Goal: Task Accomplishment & Management: Use online tool/utility

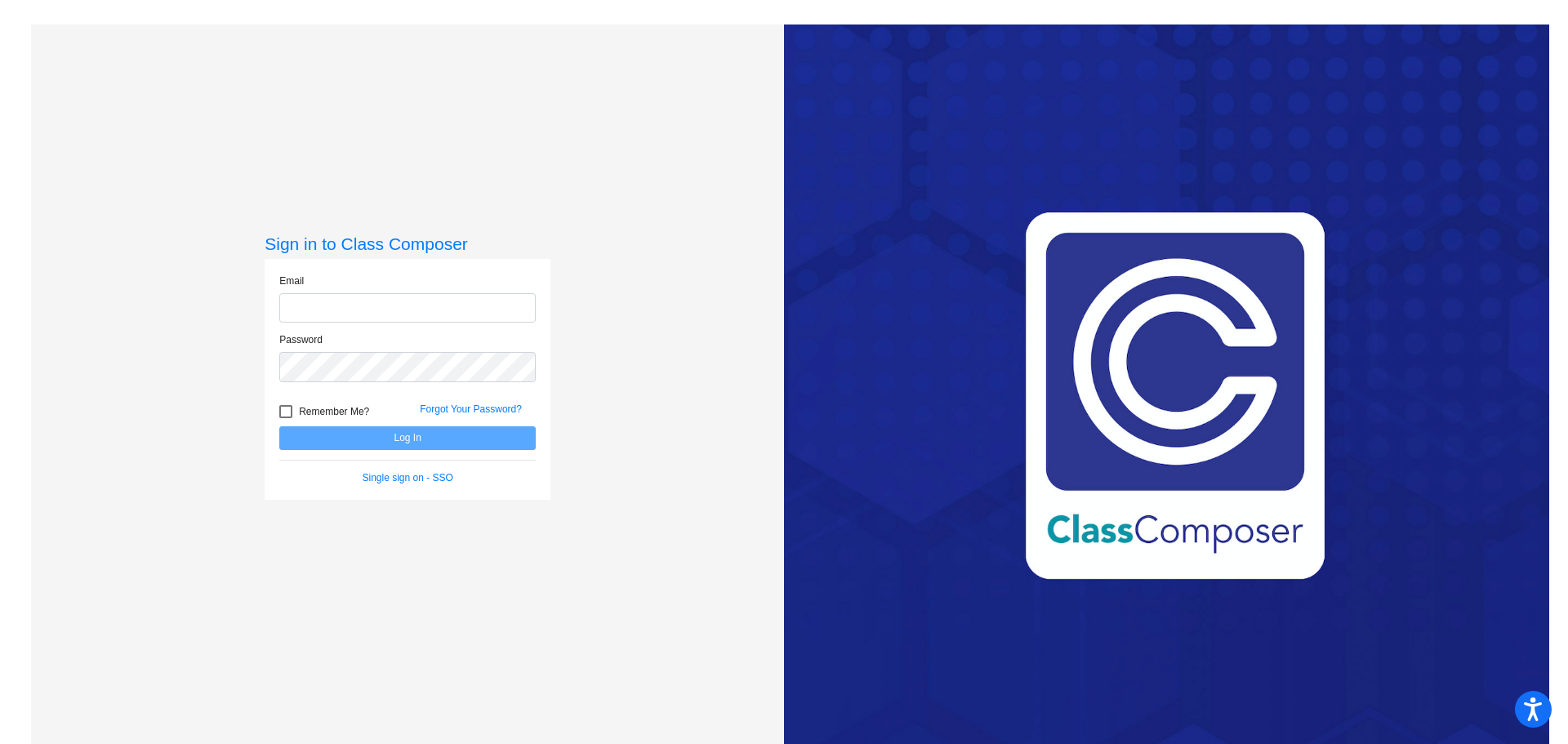
type input "[EMAIL_ADDRESS][DOMAIN_NAME]"
click at [458, 458] on form "Email [EMAIL_ADDRESS][DOMAIN_NAME] Password Remember Me? Forgot Your Password? …" at bounding box center [407, 379] width 256 height 211
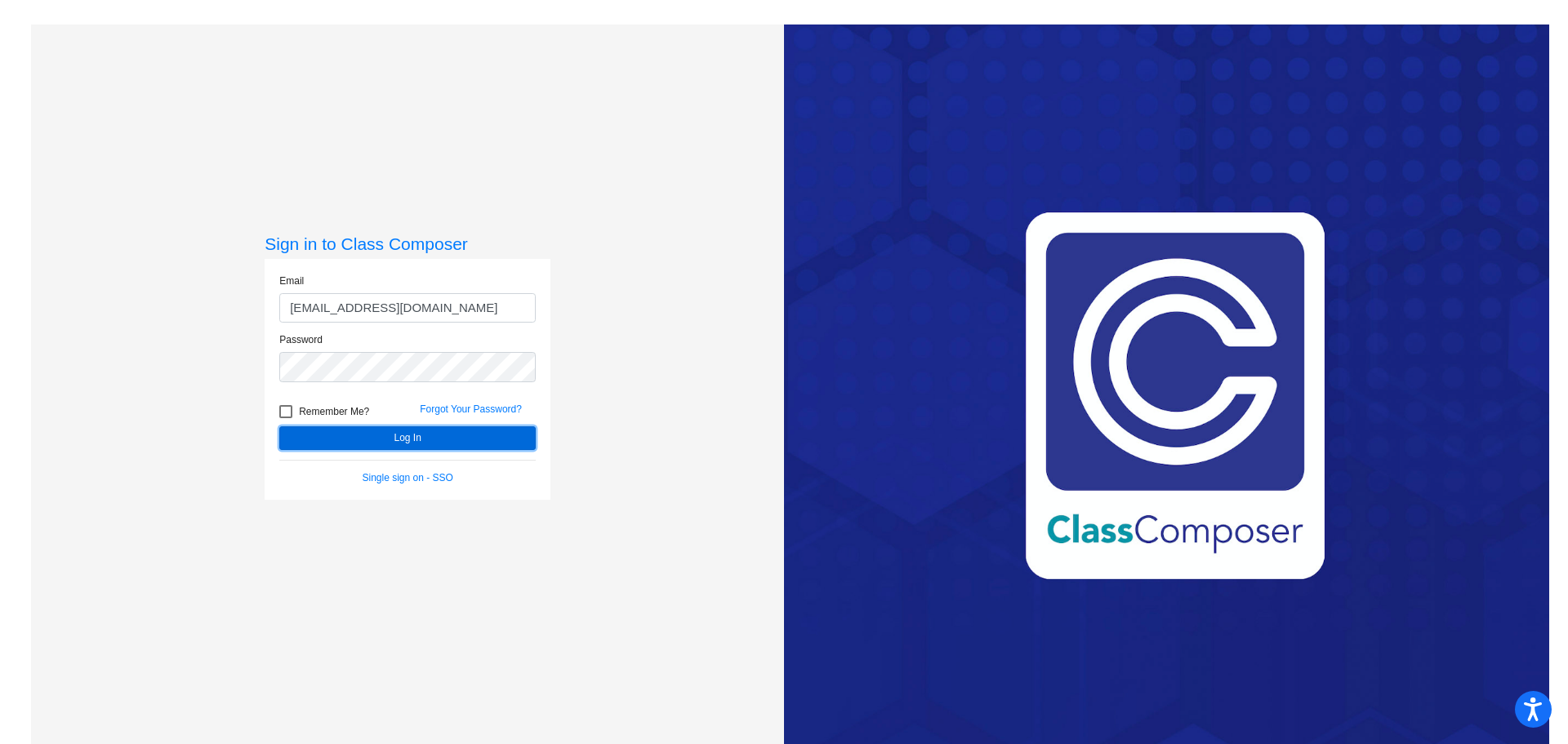
click at [463, 444] on button "Log In" at bounding box center [407, 439] width 256 height 24
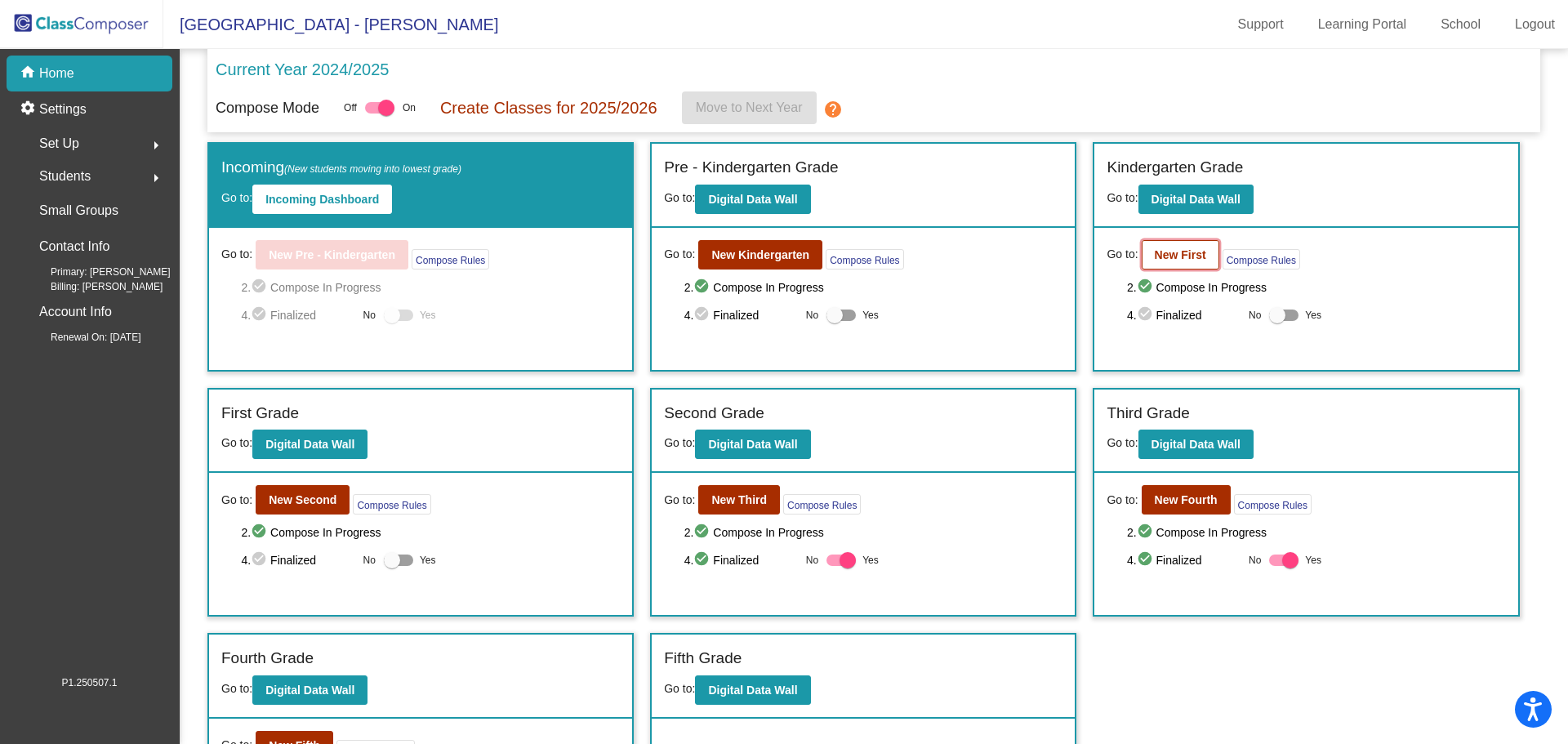
click at [1183, 253] on b "New First" at bounding box center [1180, 254] width 52 height 13
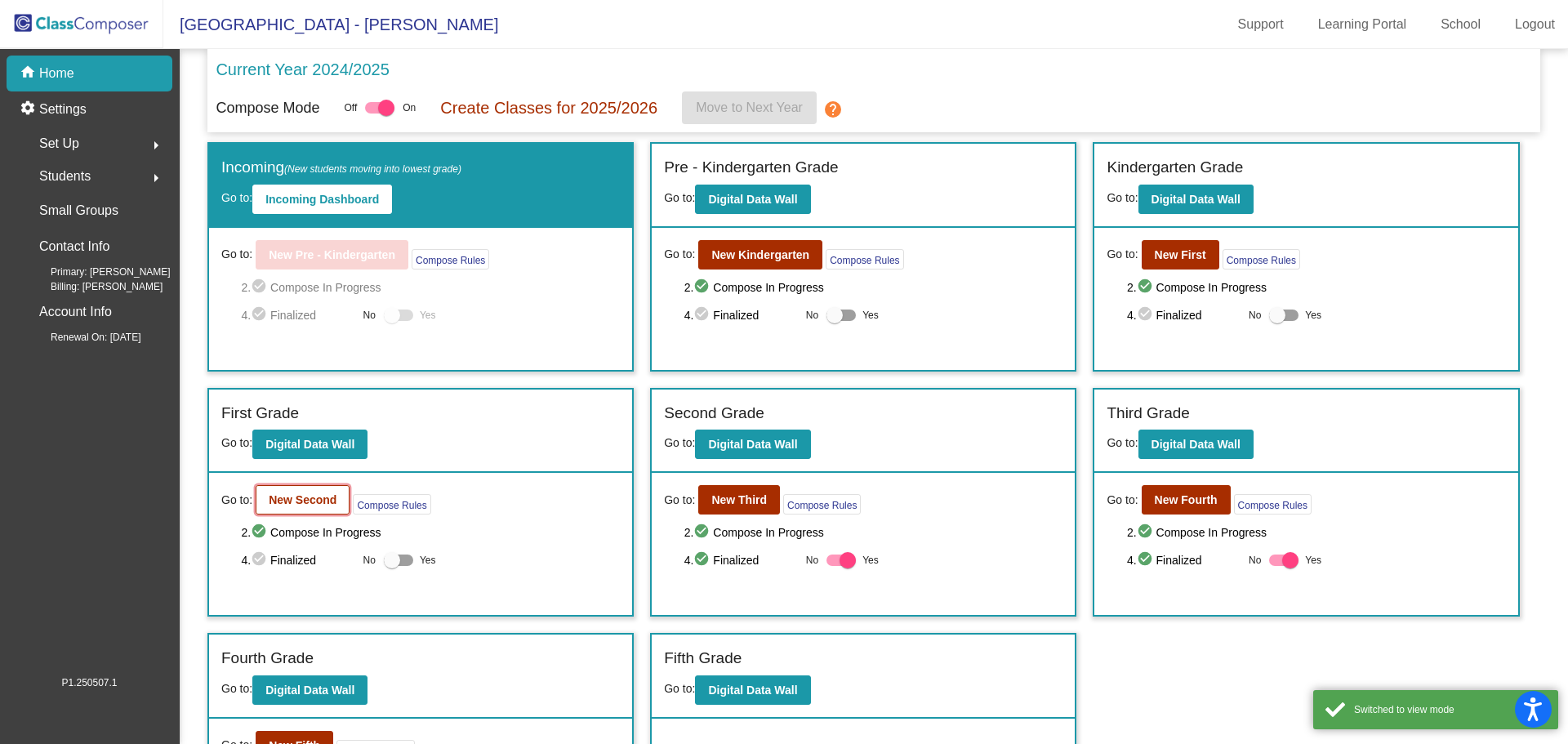
click at [291, 499] on b "New Second" at bounding box center [302, 500] width 68 height 13
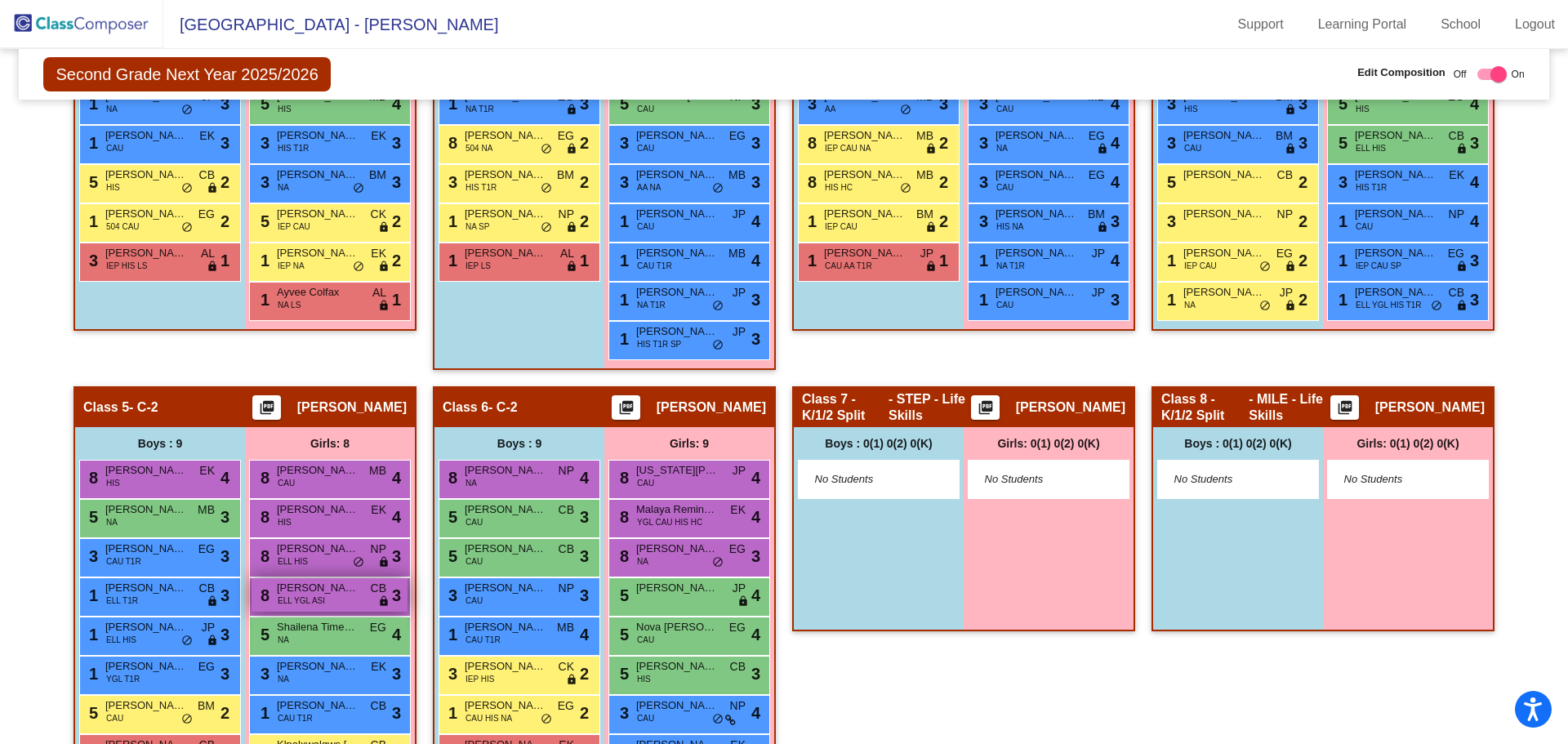
scroll to position [659, 0]
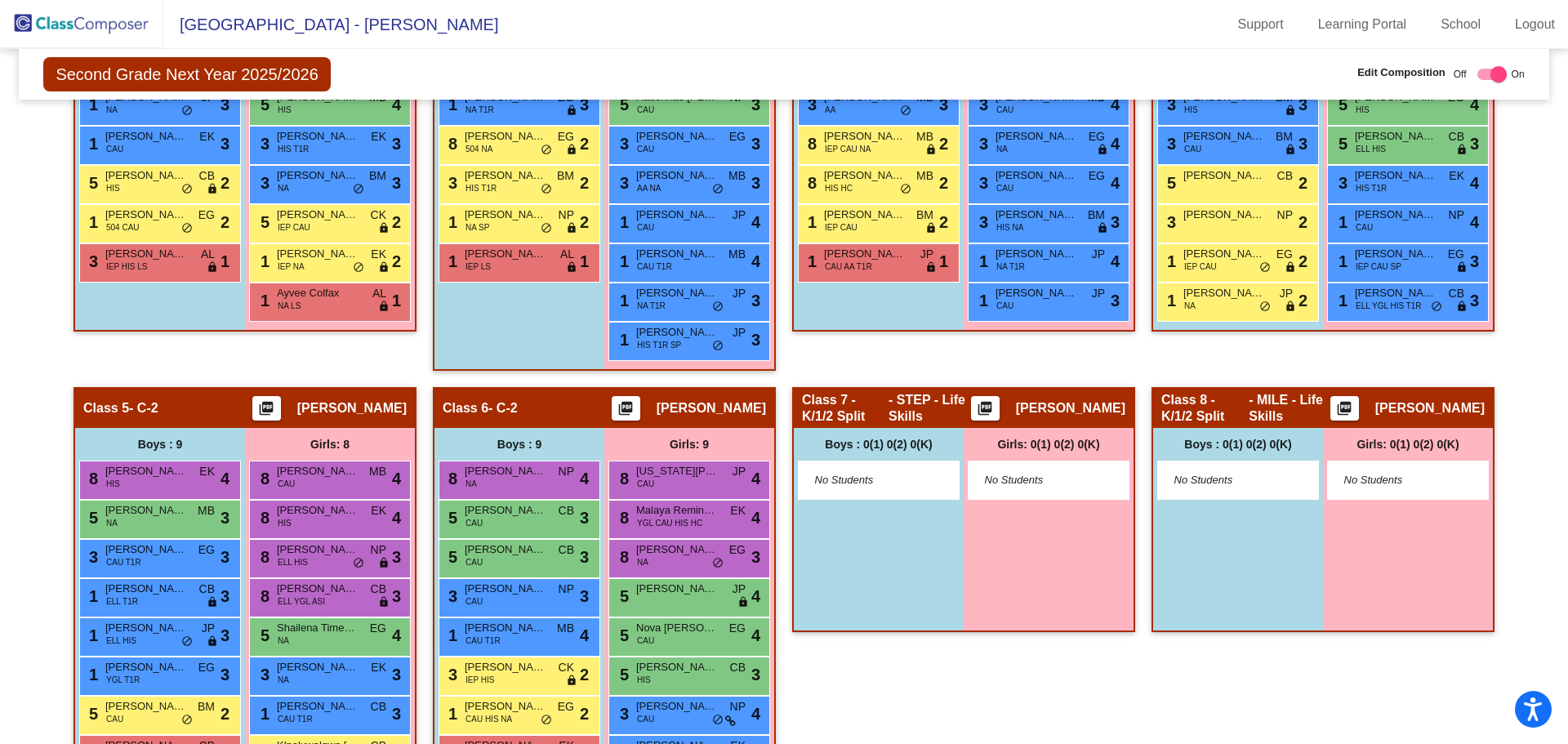
click at [847, 650] on div "Class 7 - K/1/2 Split - STEP - Life Skills picture_as_pdf [PERSON_NAME] Add Stu…" at bounding box center [964, 613] width 343 height 453
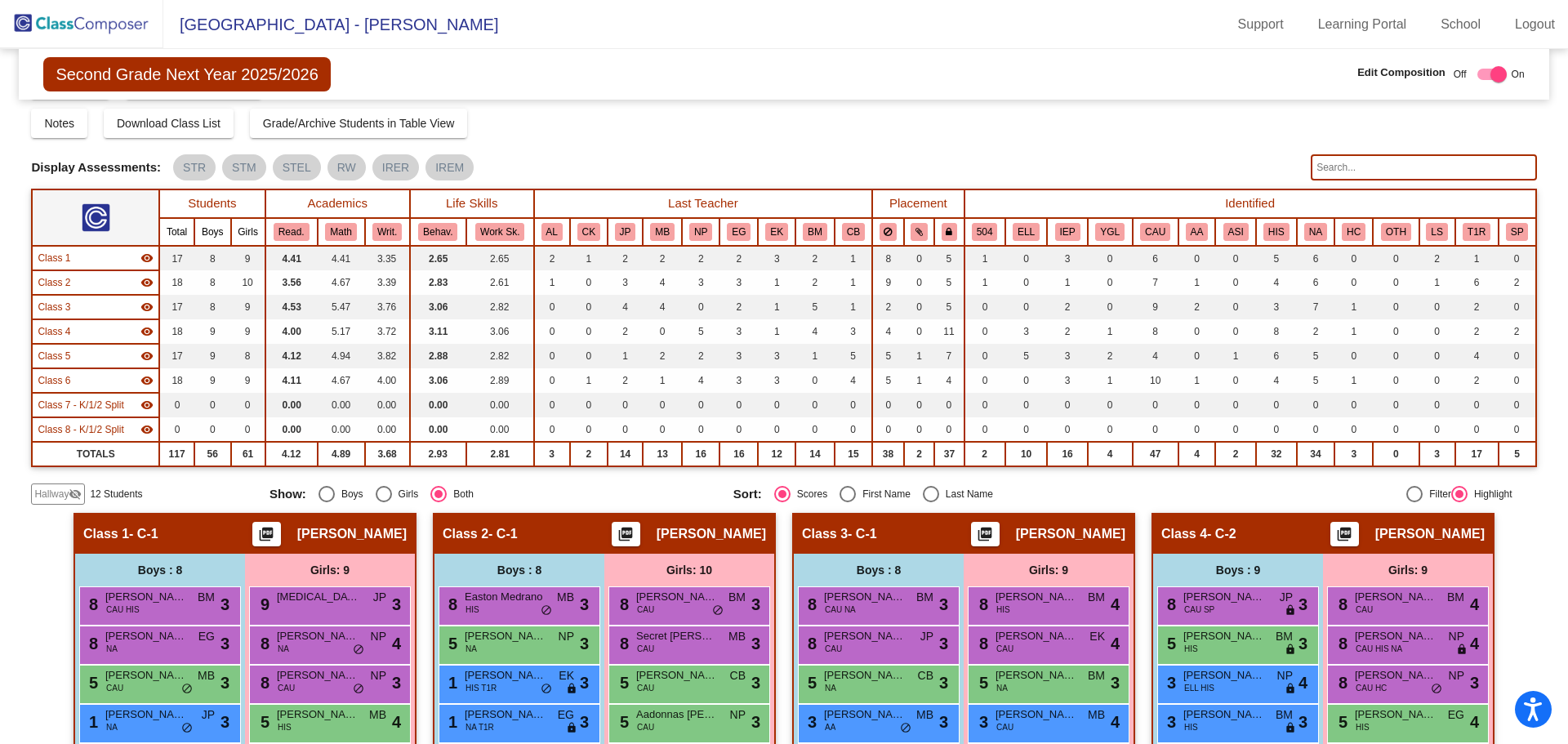
scroll to position [0, 0]
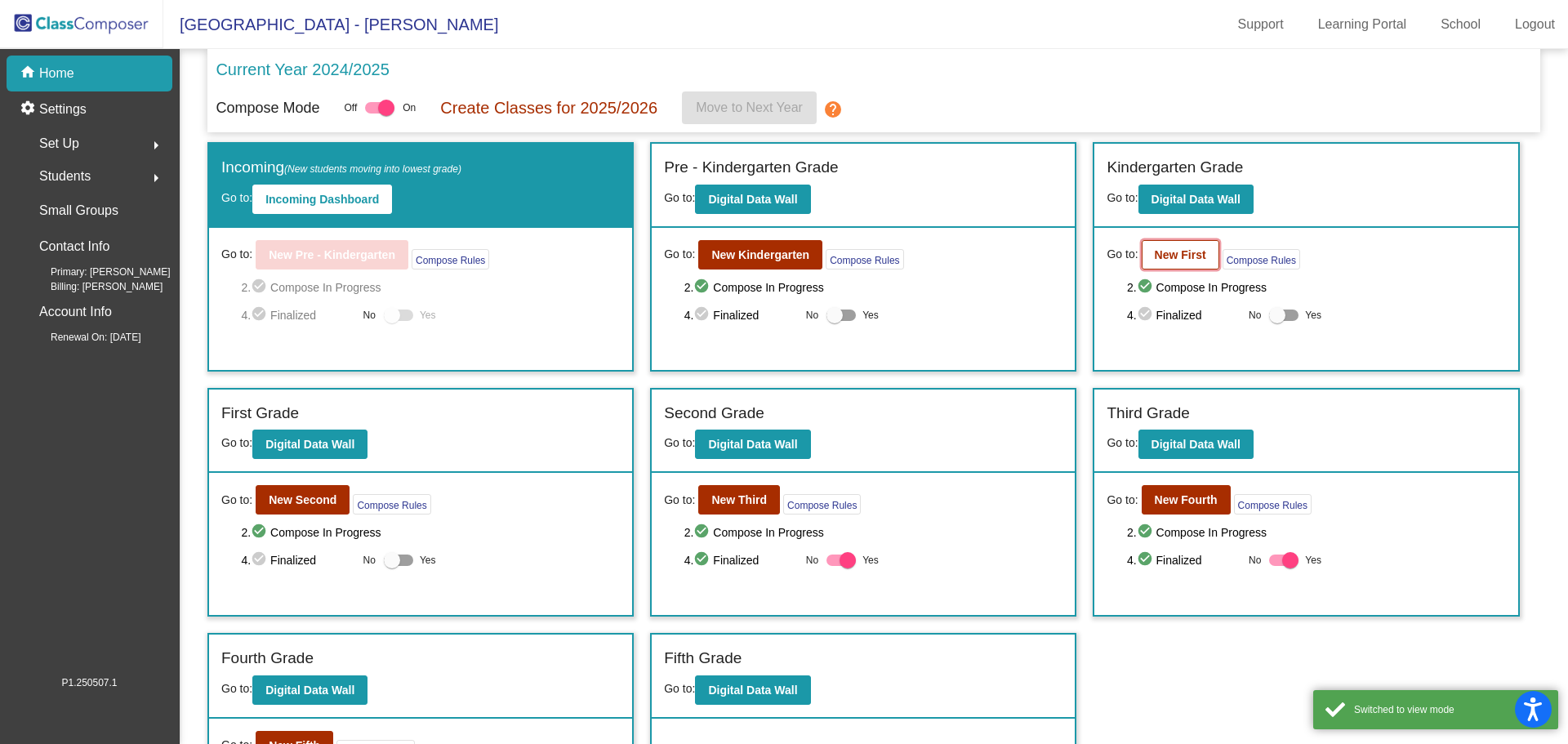
click at [1180, 261] on b "New First" at bounding box center [1180, 254] width 52 height 13
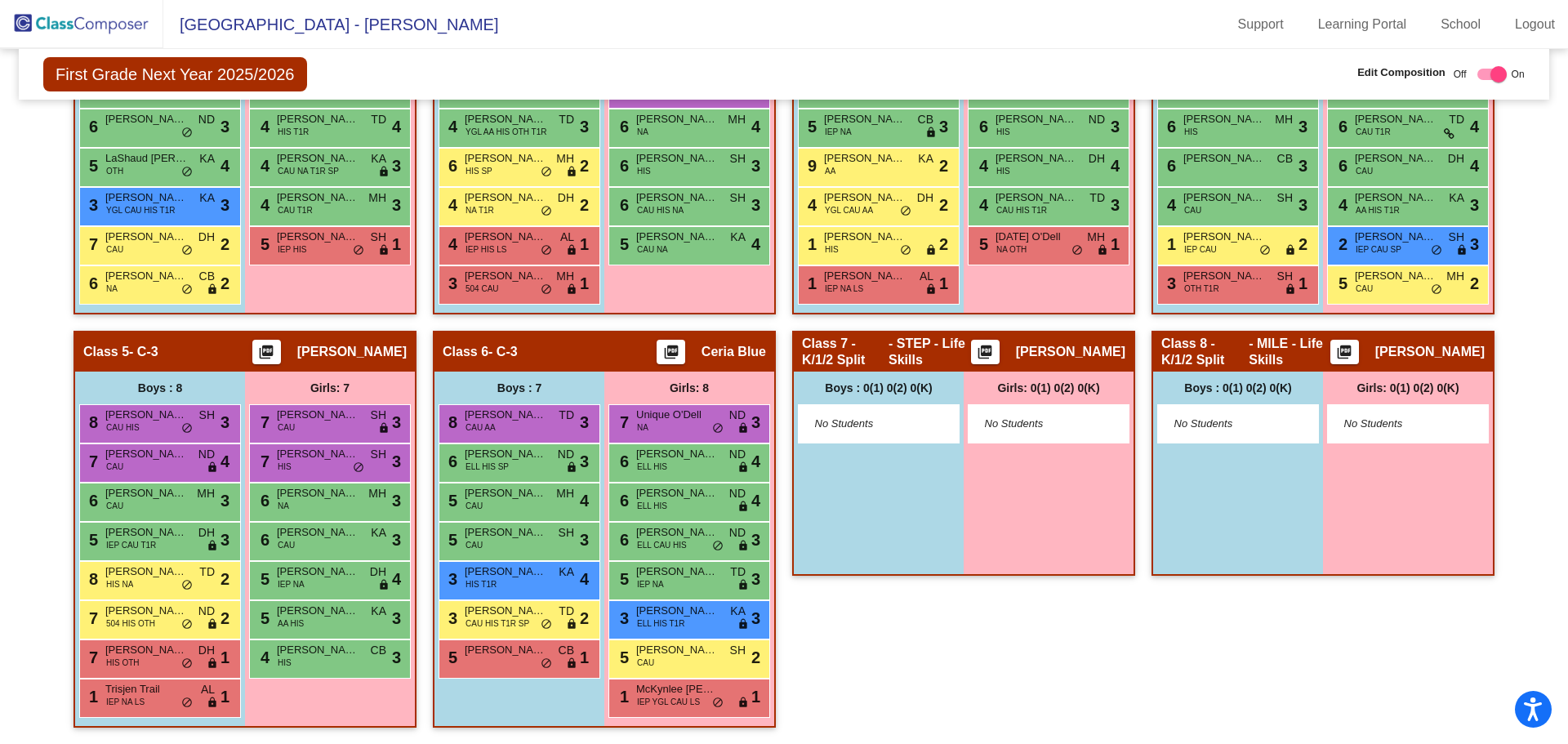
scroll to position [636, 0]
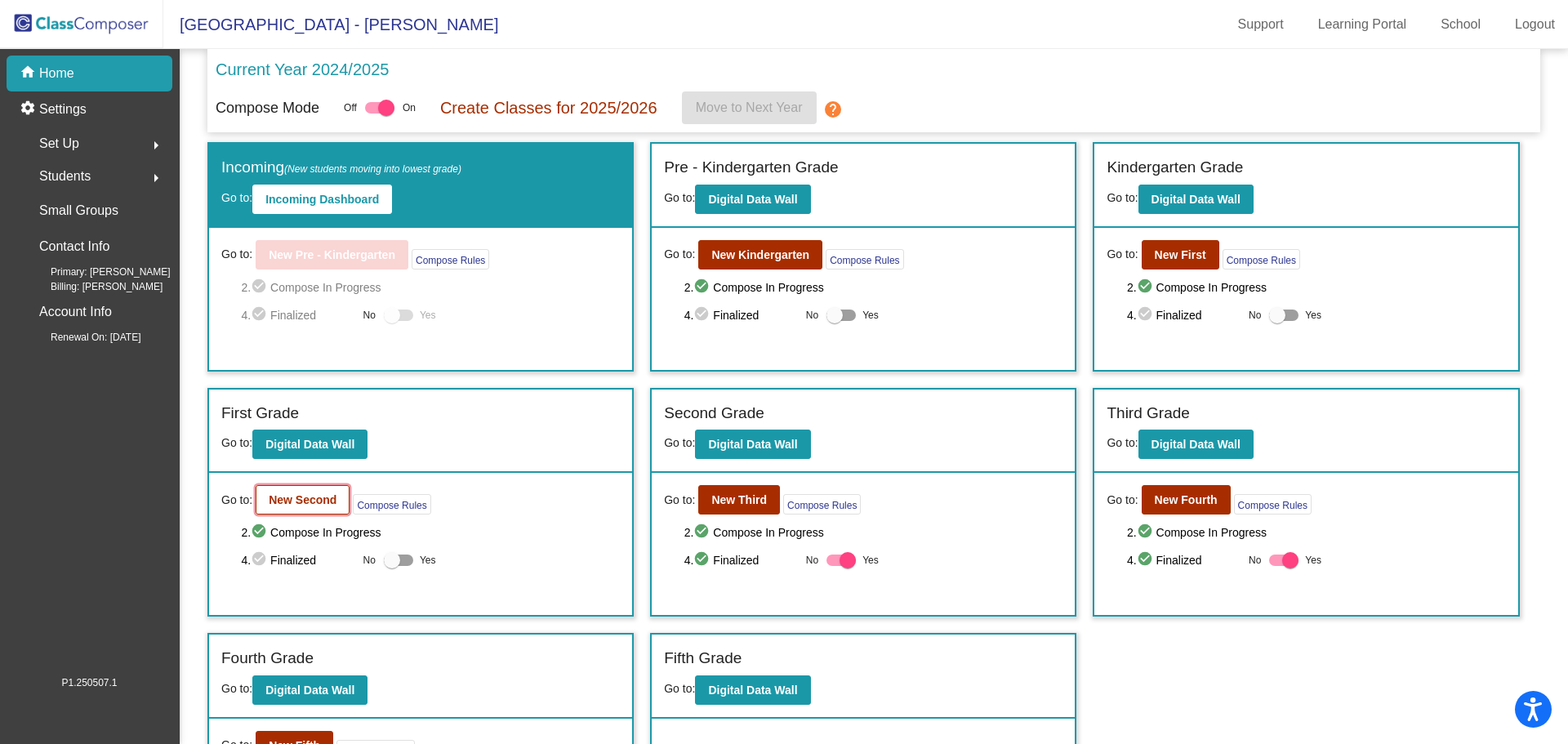
click at [300, 495] on b "New Second" at bounding box center [302, 500] width 68 height 13
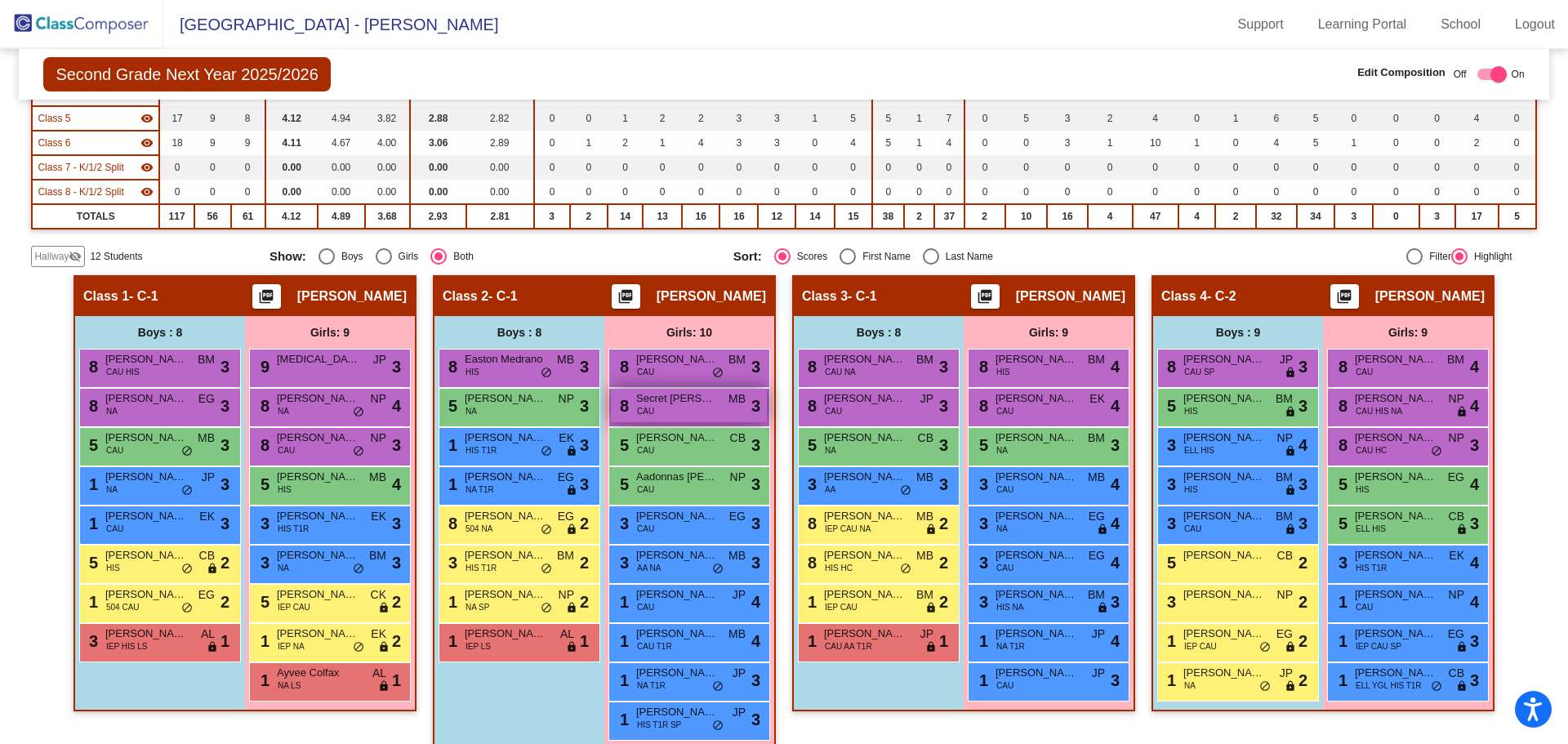
scroll to position [333, 0]
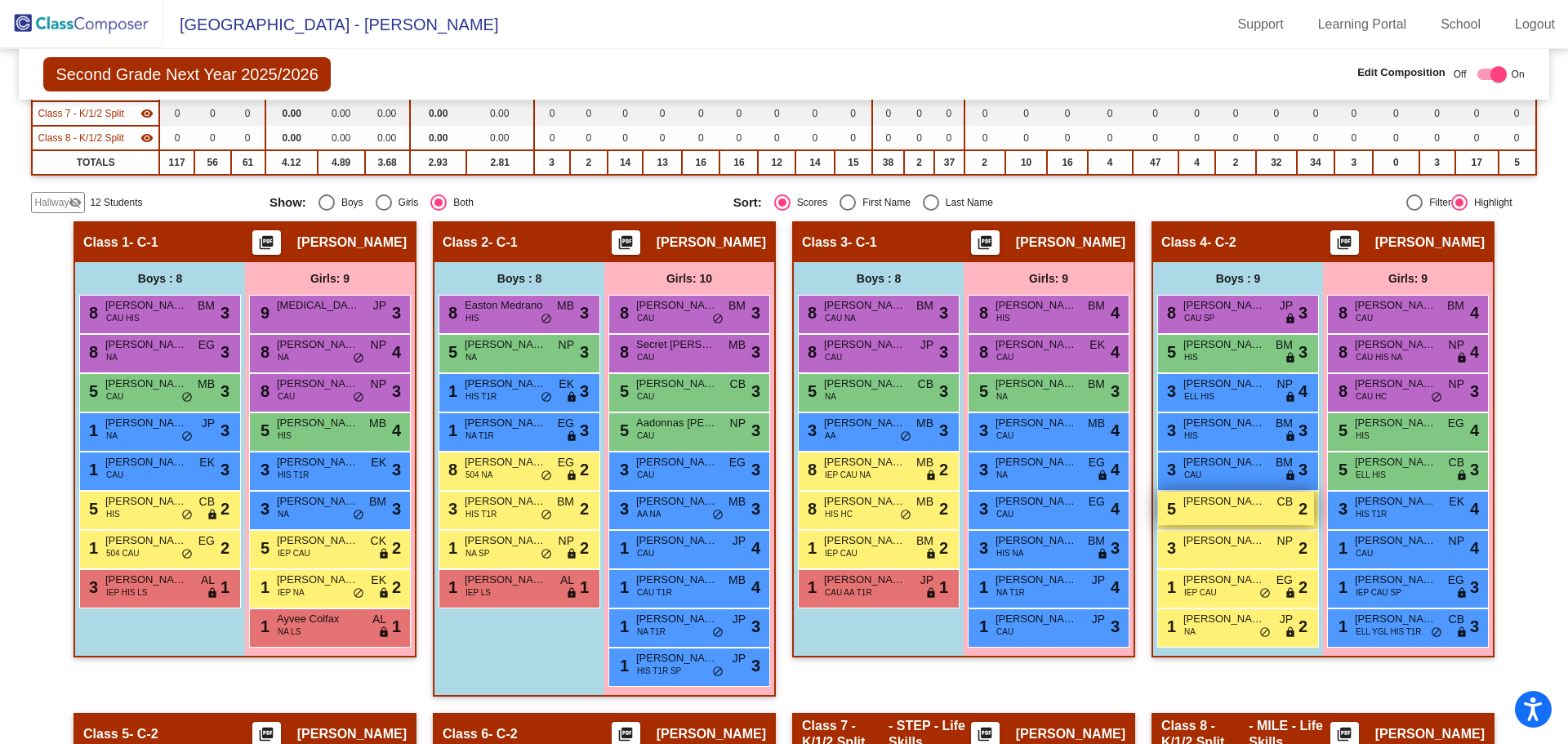
click at [1226, 518] on div "5 Truxton Pearson CB lock do_not_disturb_alt 2" at bounding box center [1235, 509] width 156 height 34
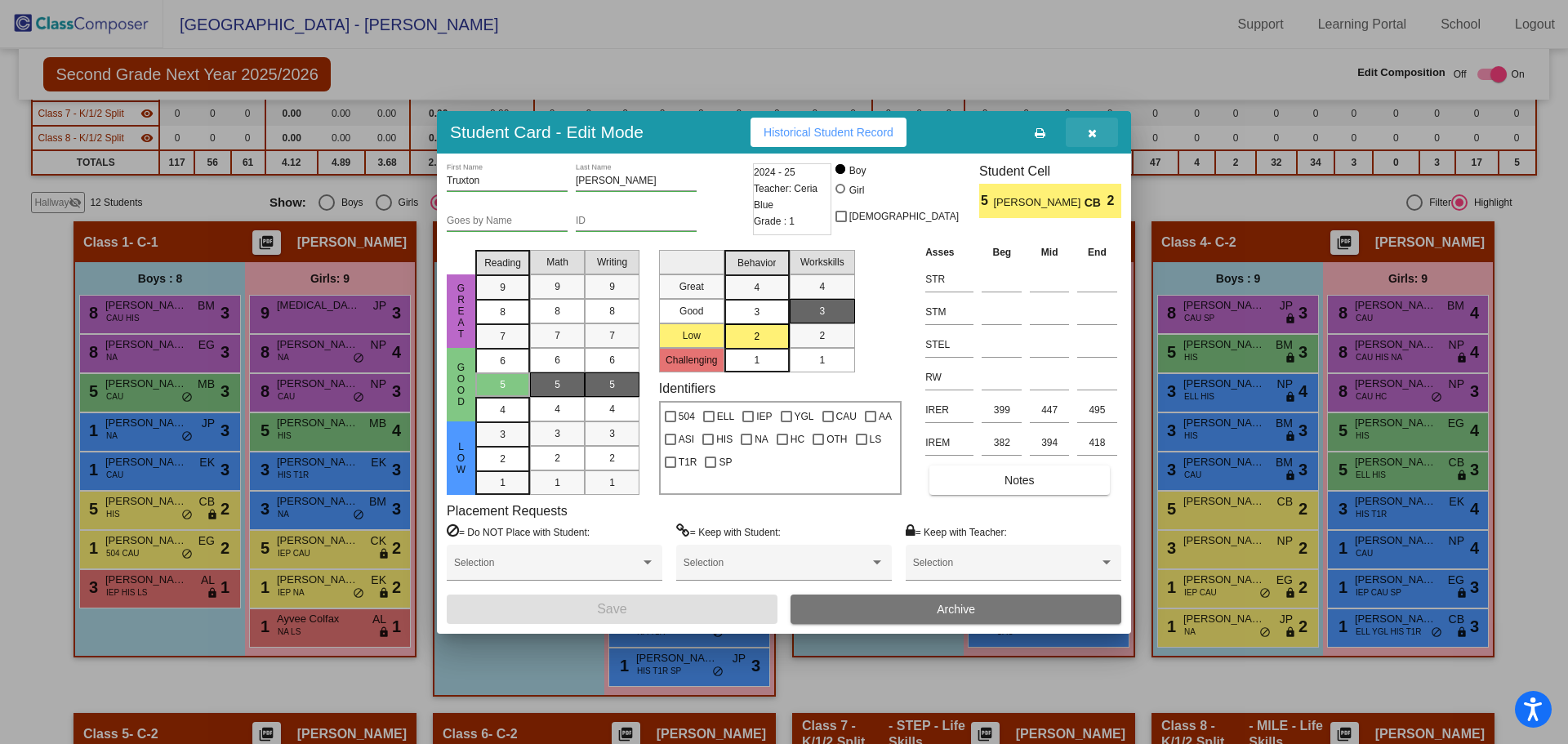
click at [1089, 130] on icon "button" at bounding box center [1092, 133] width 9 height 11
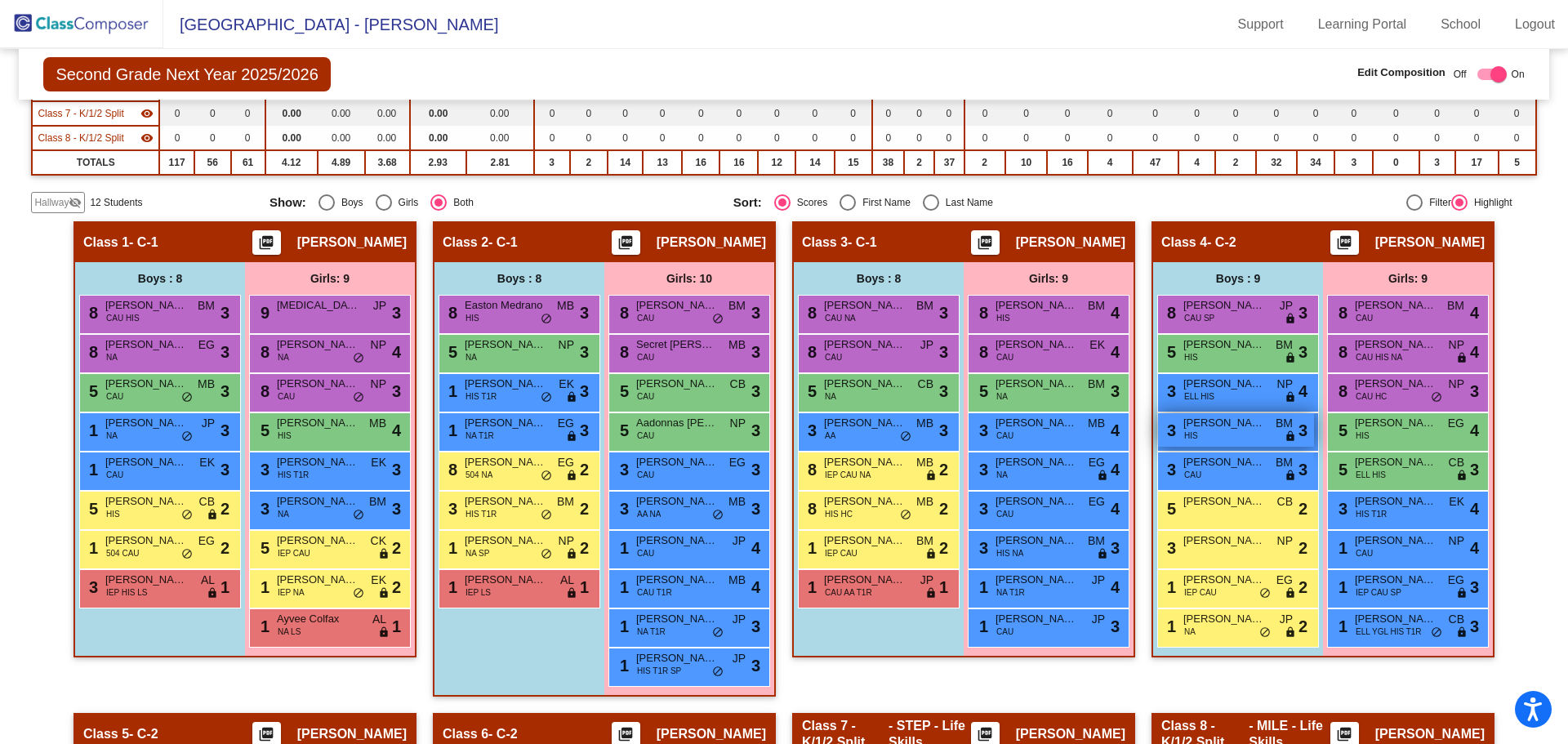
click at [1205, 424] on span "Cristian Bush" at bounding box center [1224, 423] width 82 height 16
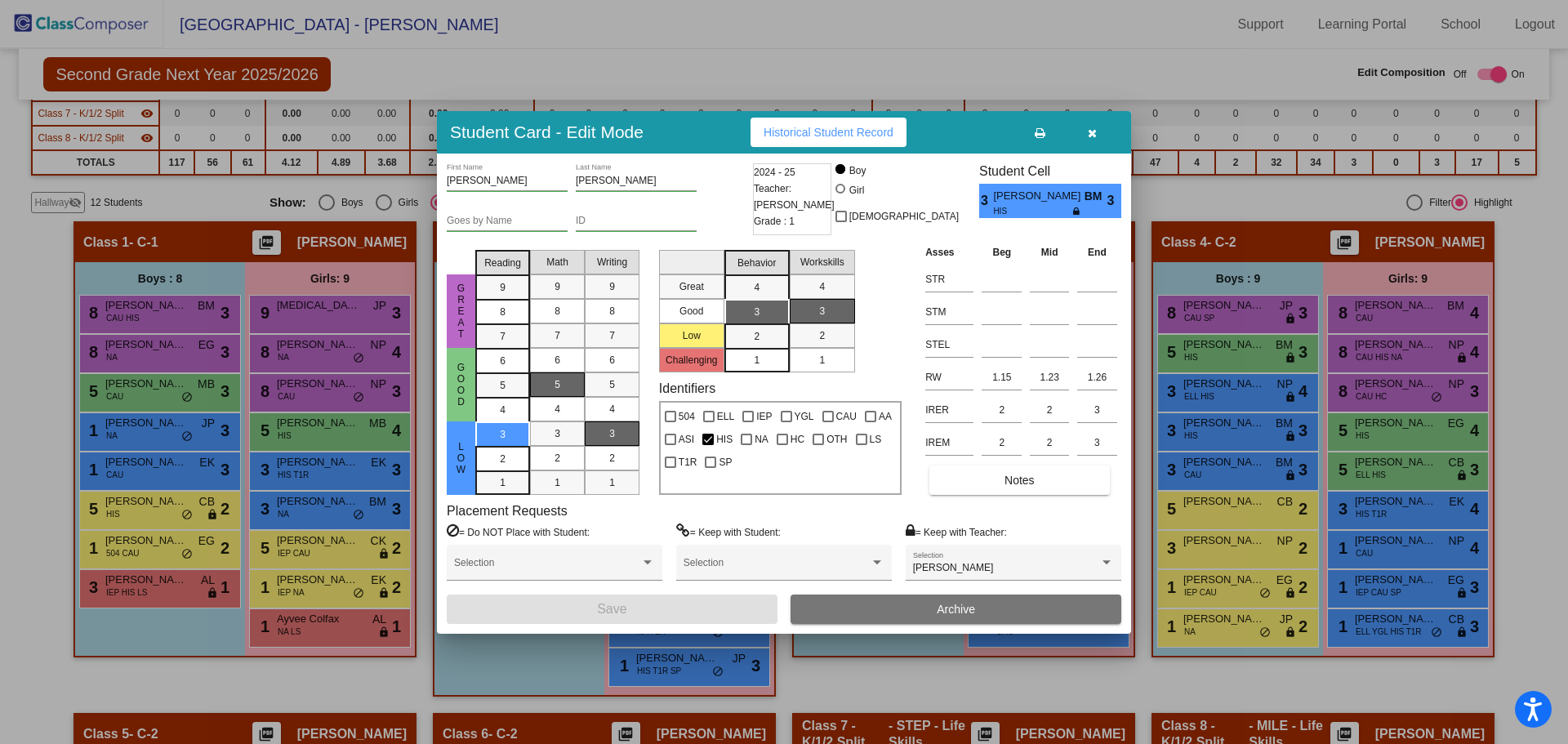
click at [1089, 135] on icon "button" at bounding box center [1092, 133] width 9 height 11
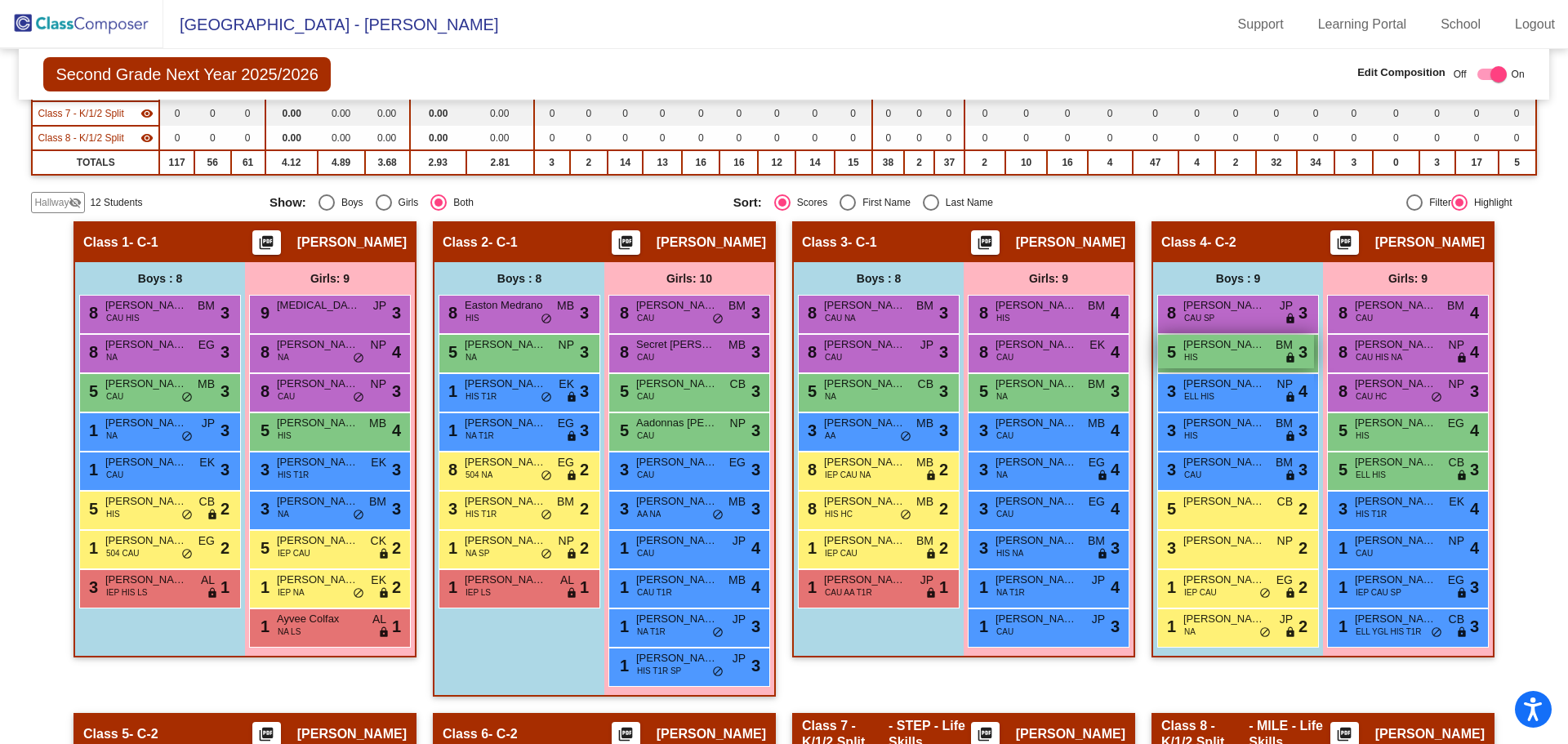
click at [1217, 354] on div "5 Isaiah Renteria HIS BM lock do_not_disturb_alt 3" at bounding box center [1235, 352] width 156 height 34
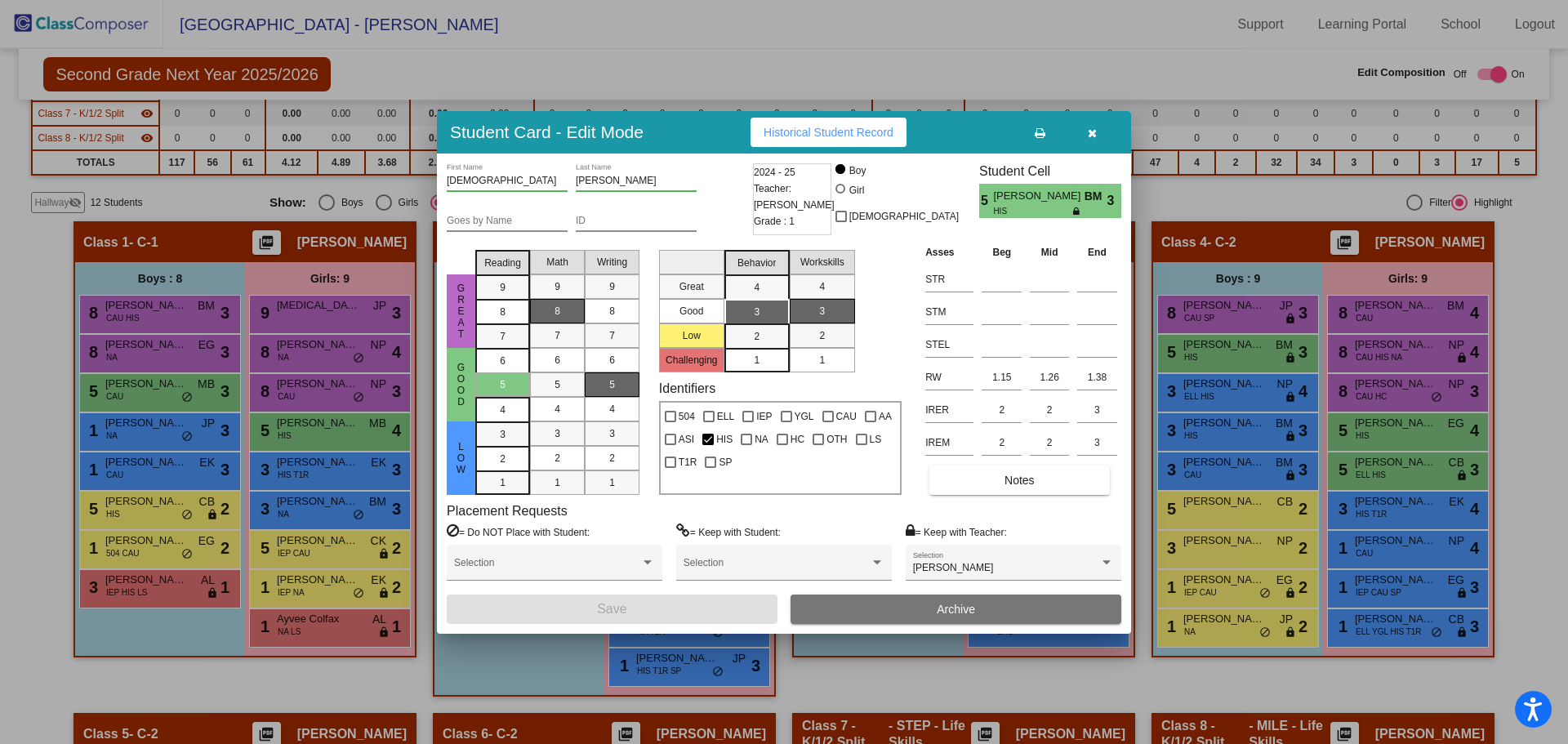
click at [1098, 138] on button "button" at bounding box center [1092, 132] width 52 height 29
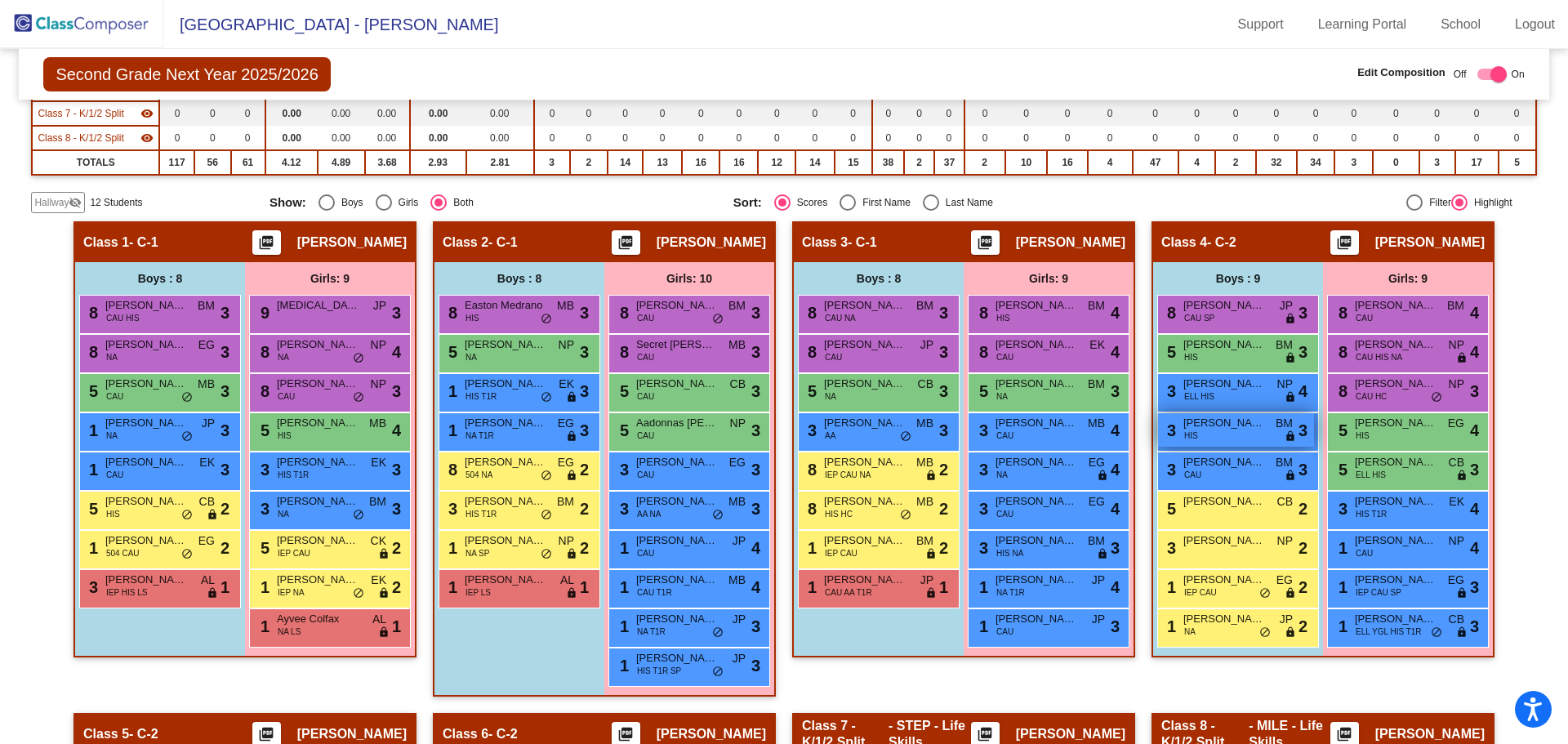
click at [1231, 436] on div "3 Cristian Bush HIS BM lock do_not_disturb_alt 3" at bounding box center [1235, 430] width 156 height 34
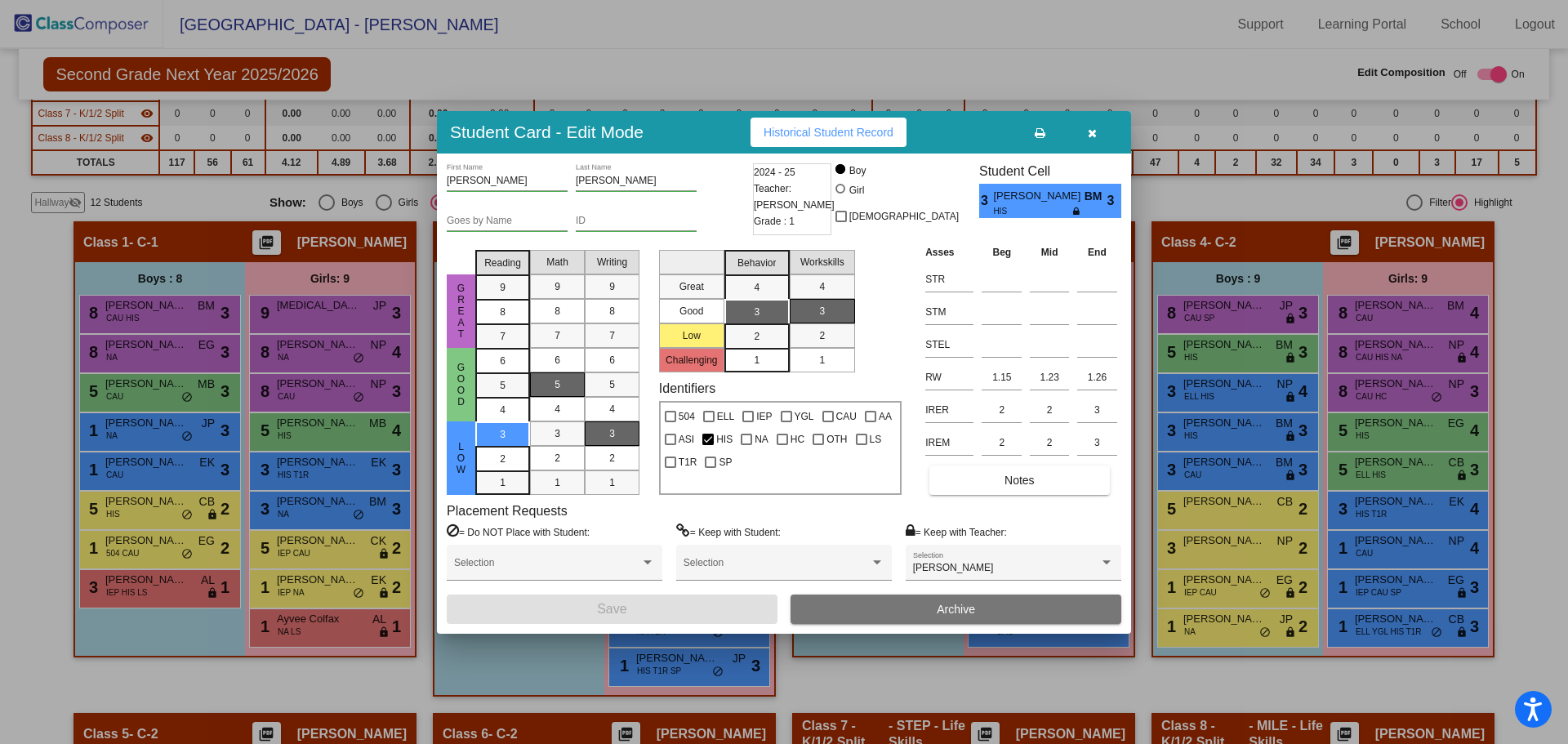
click at [1099, 129] on button "button" at bounding box center [1092, 132] width 52 height 29
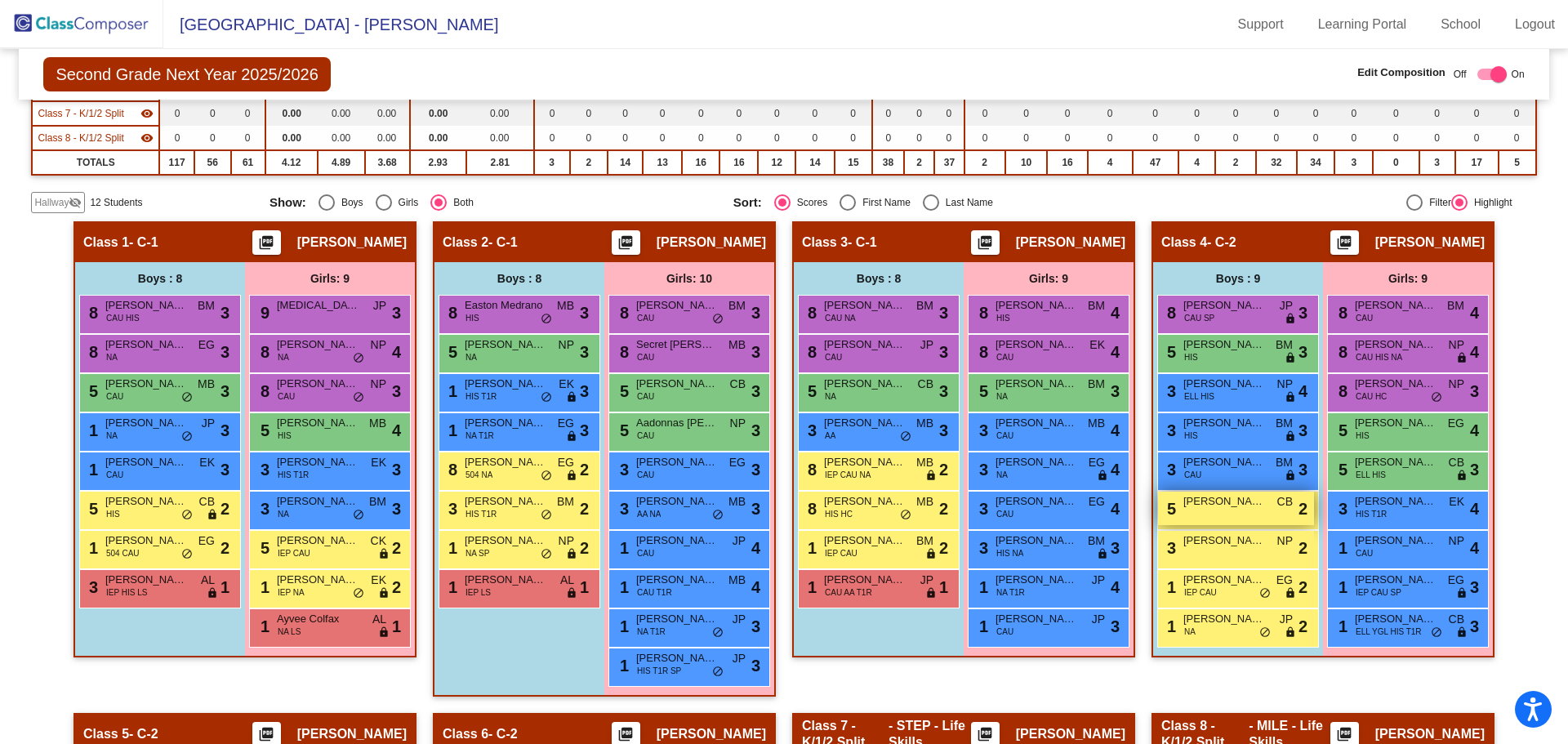
click at [1237, 505] on span "Truxton Pearson" at bounding box center [1224, 502] width 82 height 16
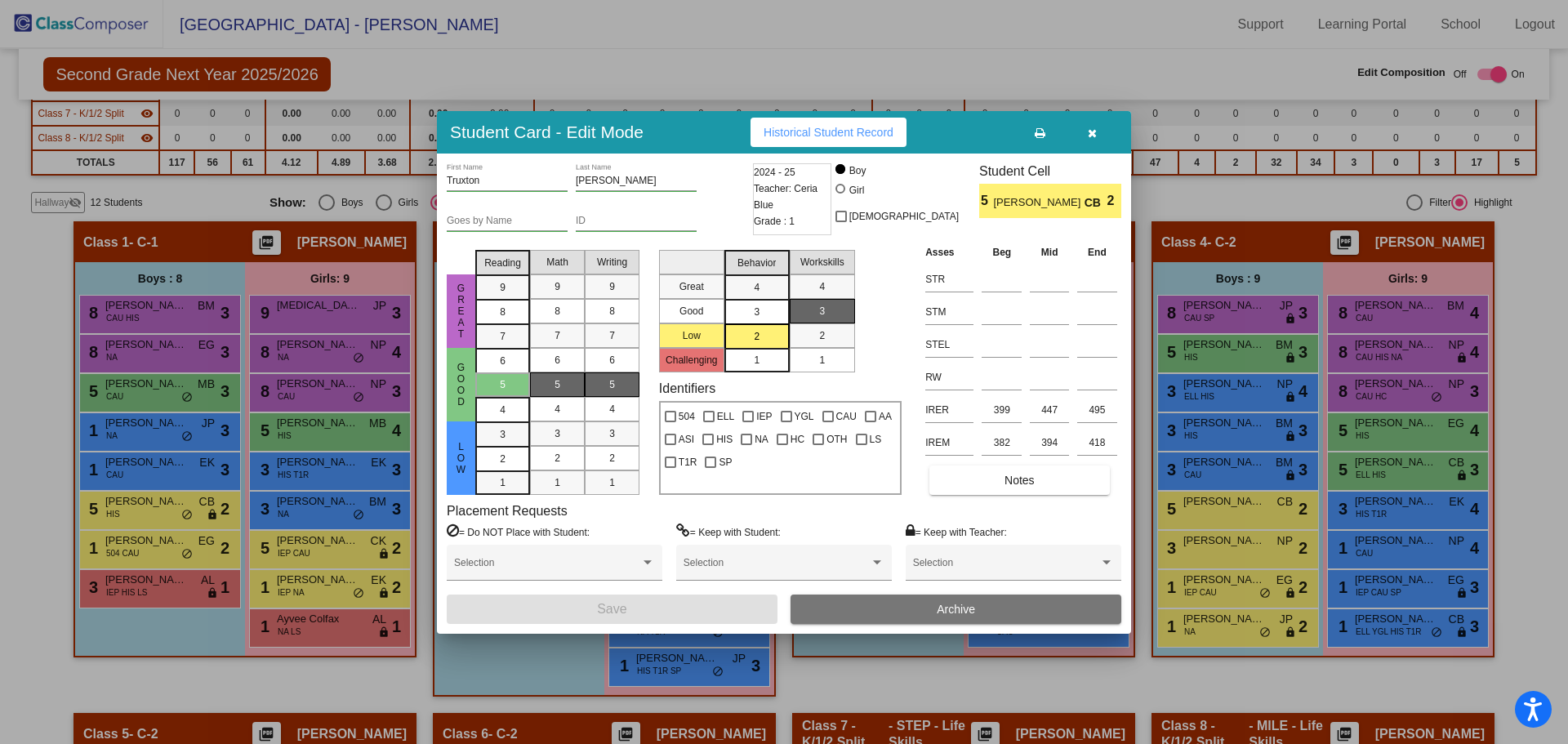
click at [1098, 137] on button "button" at bounding box center [1092, 132] width 52 height 29
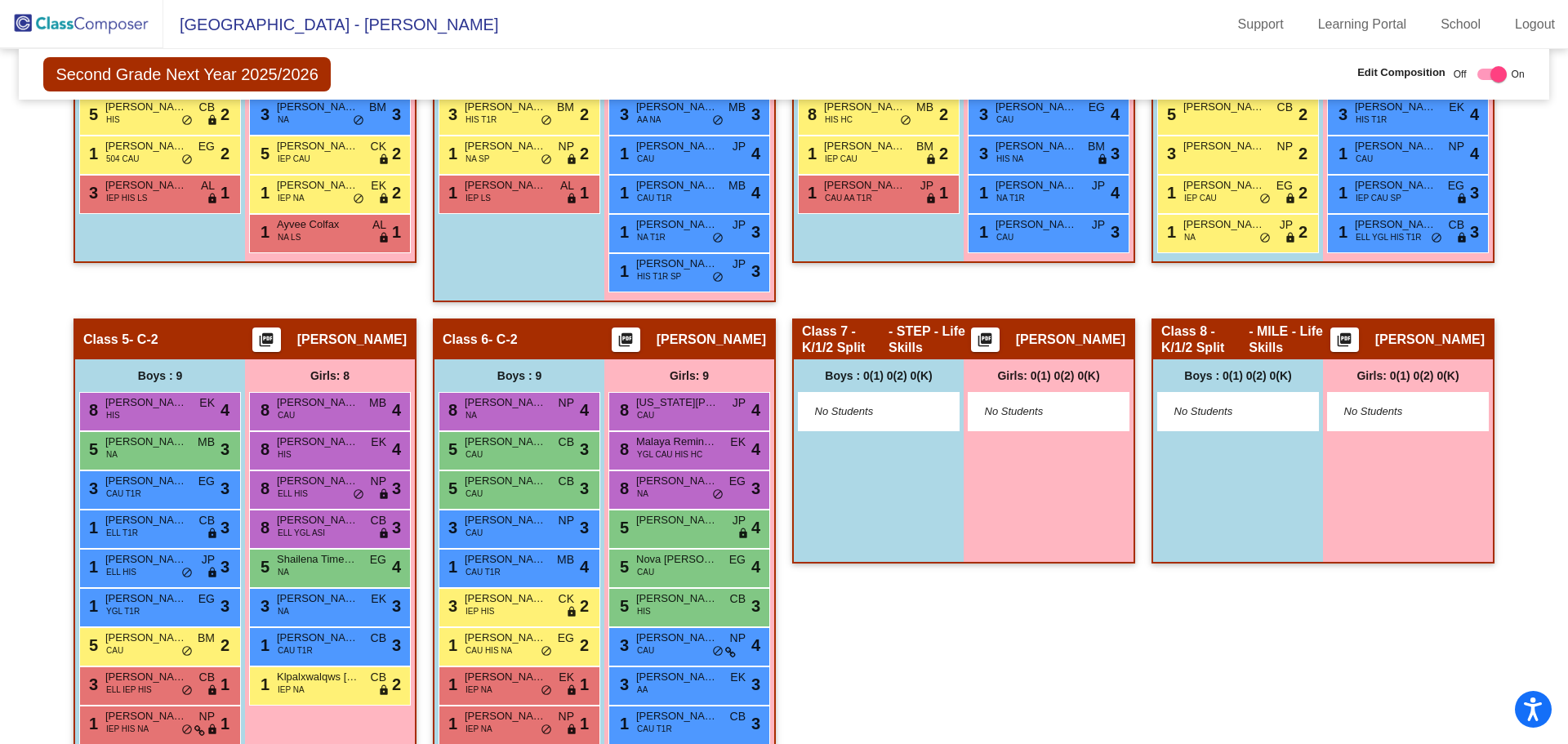
scroll to position [755, 0]
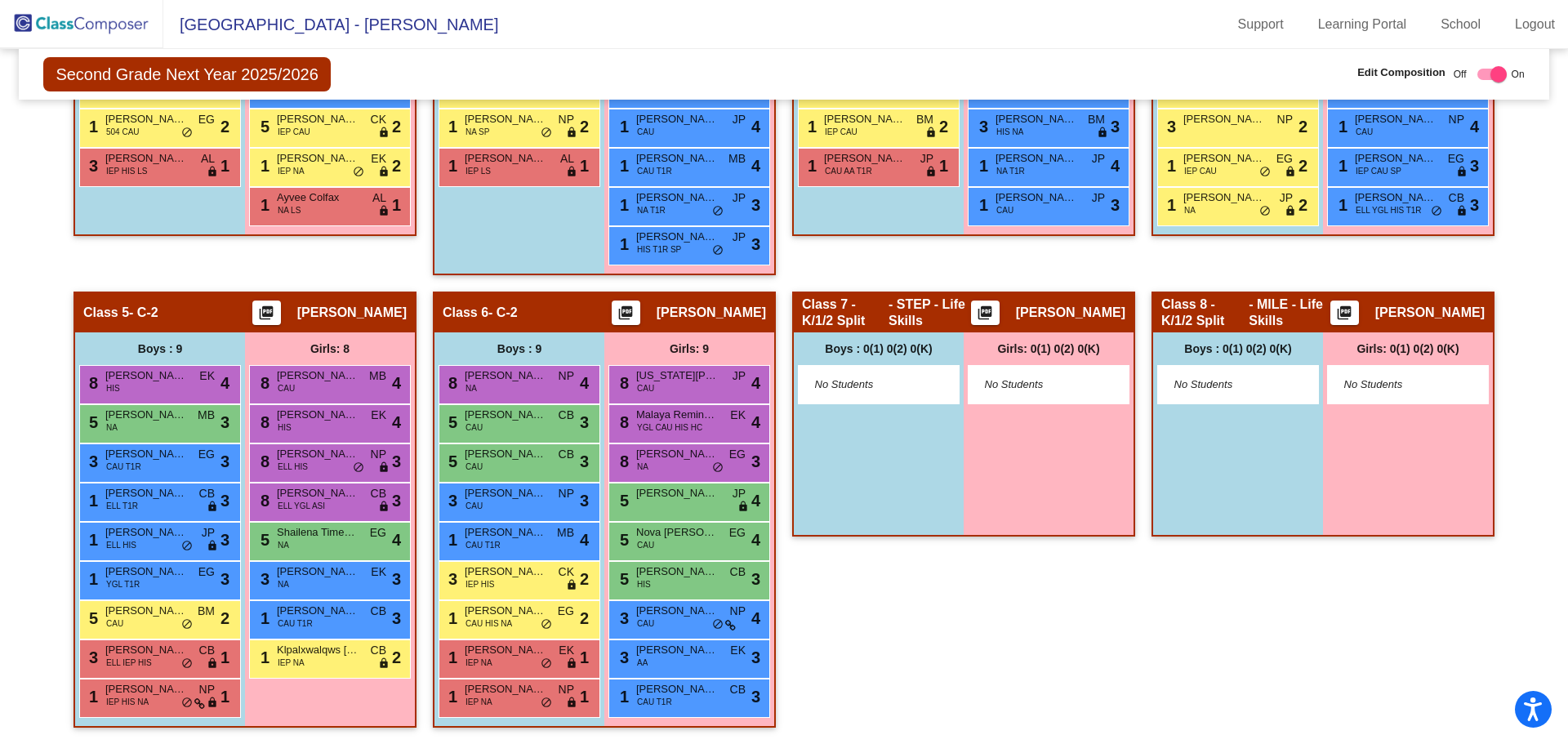
click at [539, 409] on span "Emmett Anthony" at bounding box center [505, 415] width 82 height 16
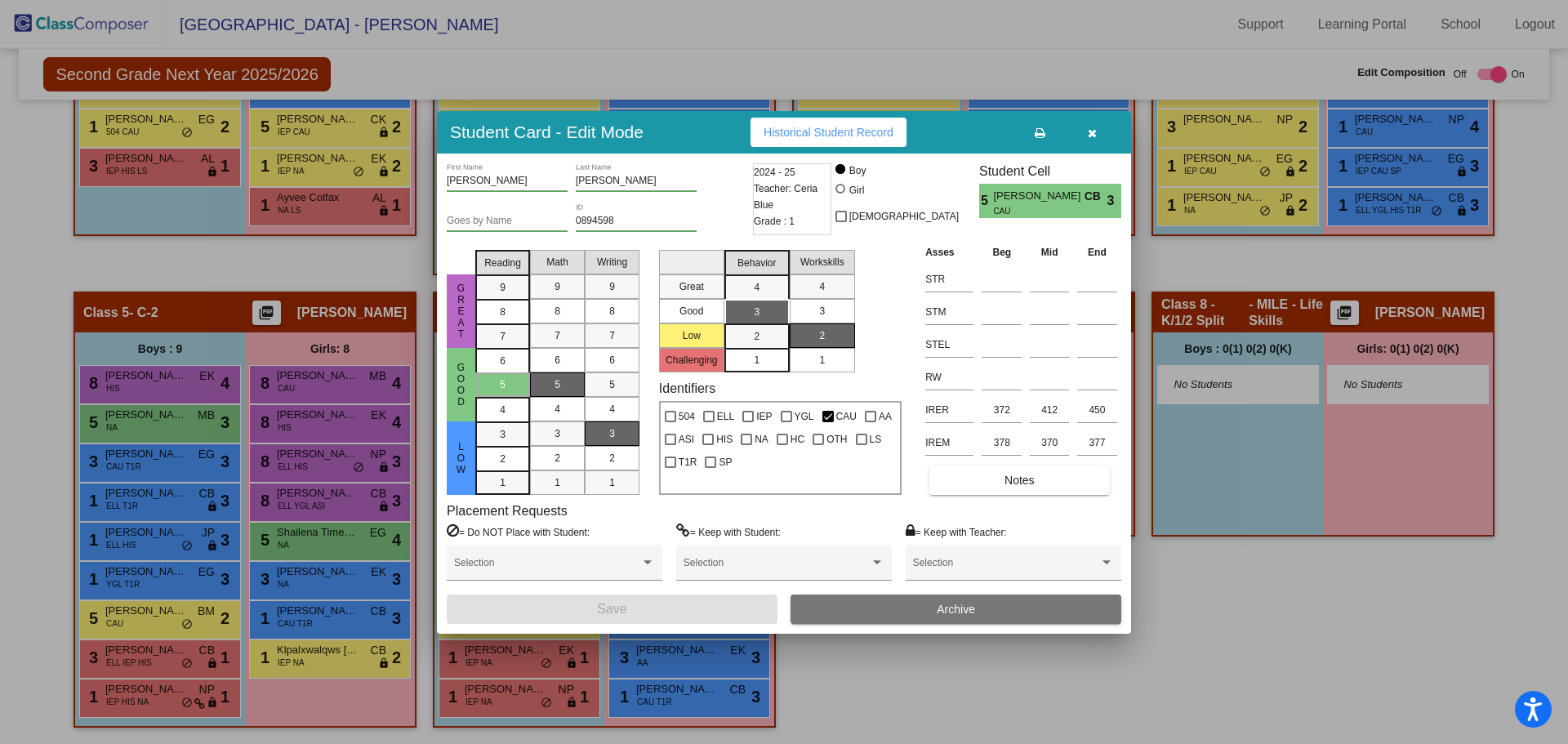
click at [1144, 671] on div at bounding box center [784, 372] width 1568 height 744
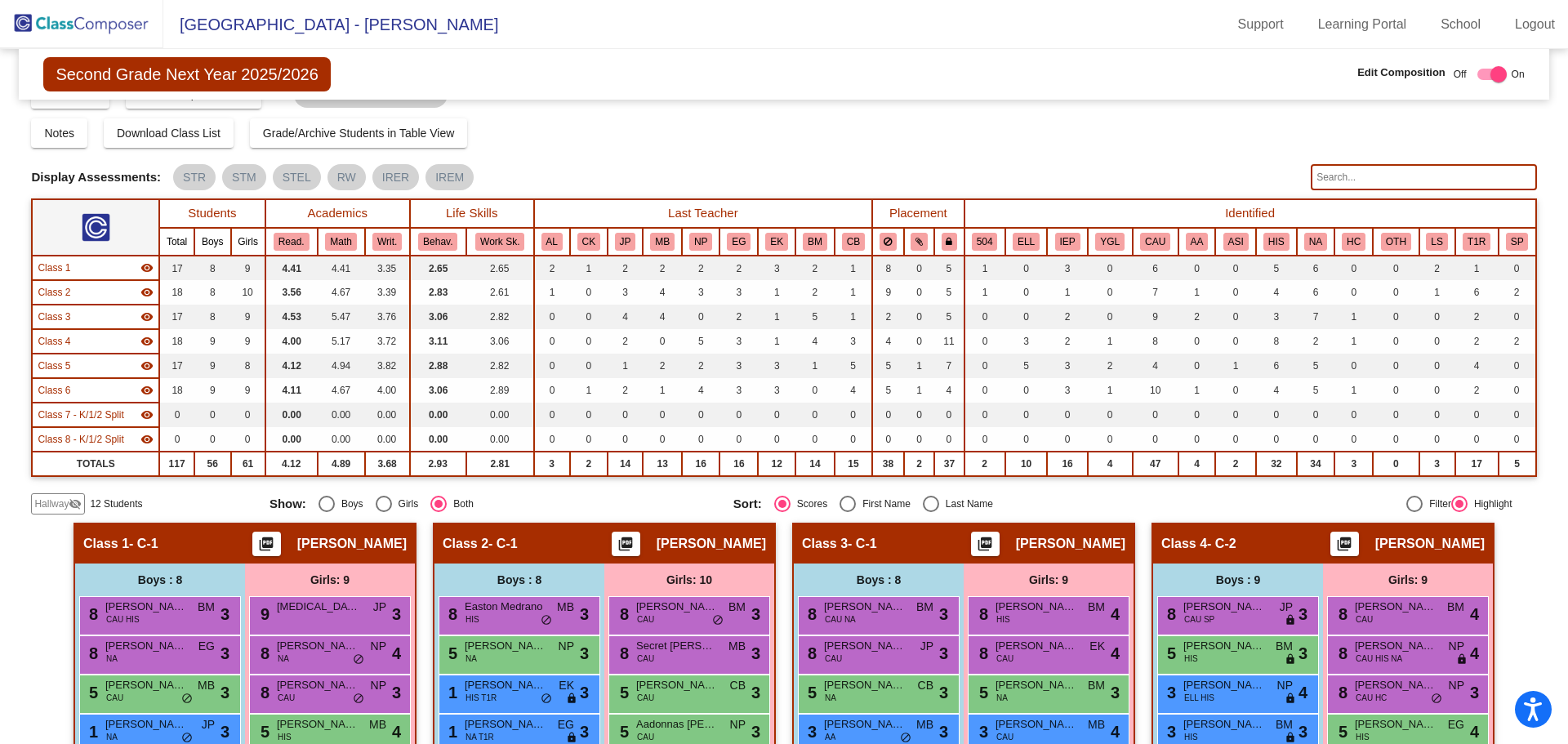
scroll to position [0, 0]
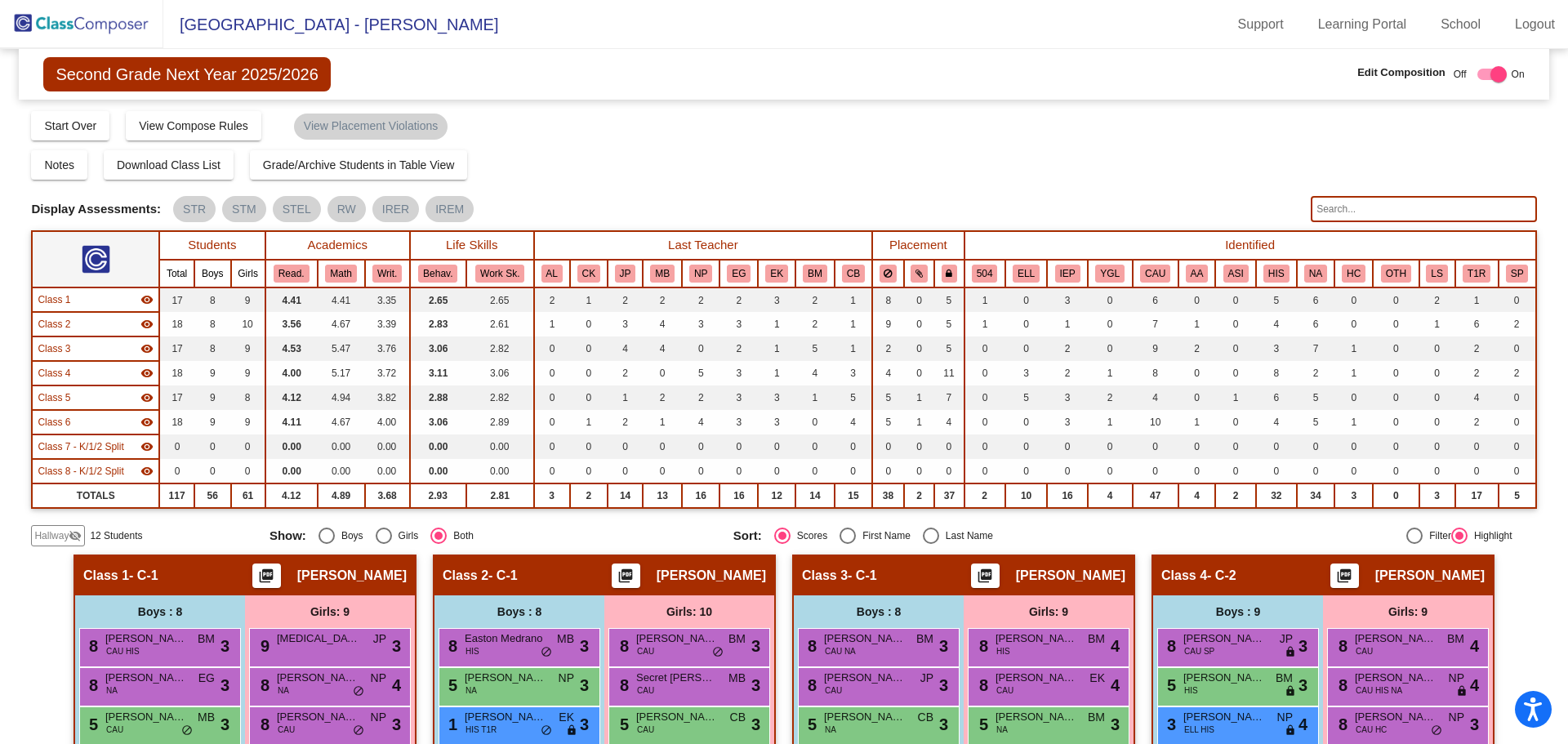
click at [1171, 160] on div "Notes Download Class List Import Students Grade/Archive Students in Table View …" at bounding box center [784, 165] width 1505 height 29
